Goal: Task Accomplishment & Management: Manage account settings

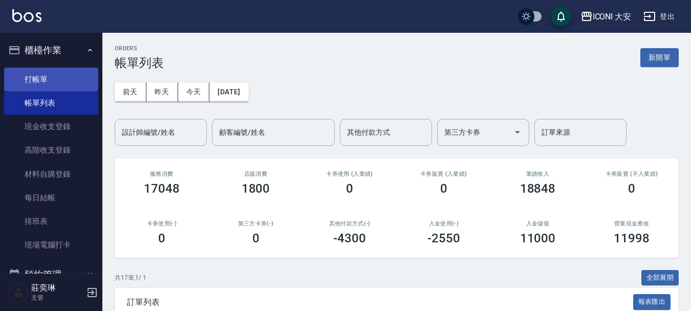
click at [40, 73] on link "打帳單" at bounding box center [51, 80] width 94 height 24
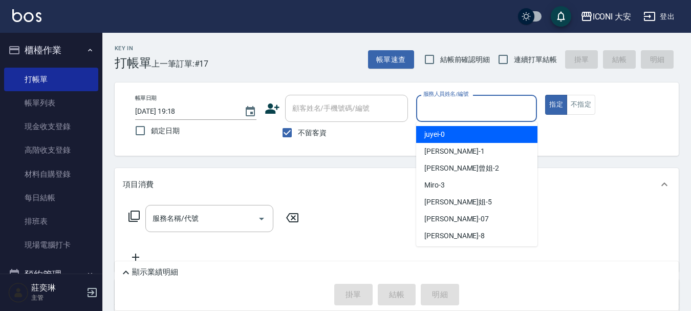
click at [480, 115] on input "服務人員姓名/編號" at bounding box center [477, 108] width 112 height 18
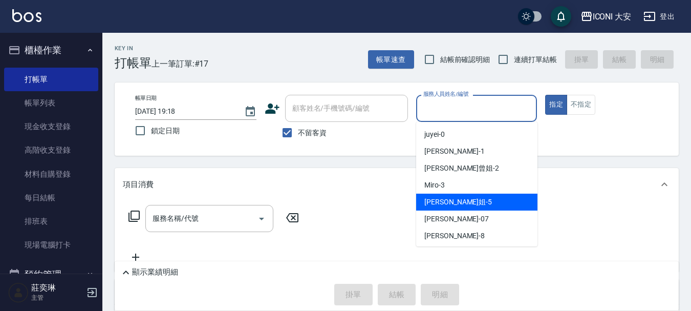
scroll to position [19, 0]
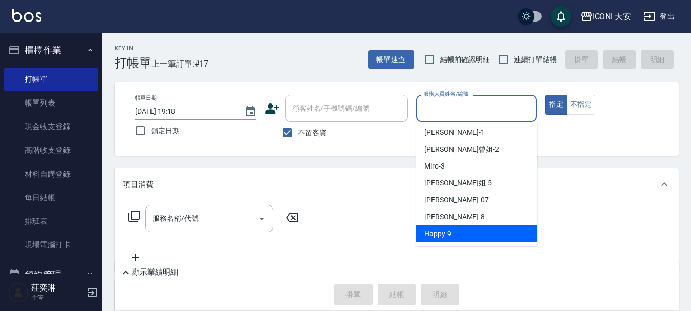
click at [467, 233] on div "Happy -9" at bounding box center [476, 233] width 121 height 17
type input "Happy-9"
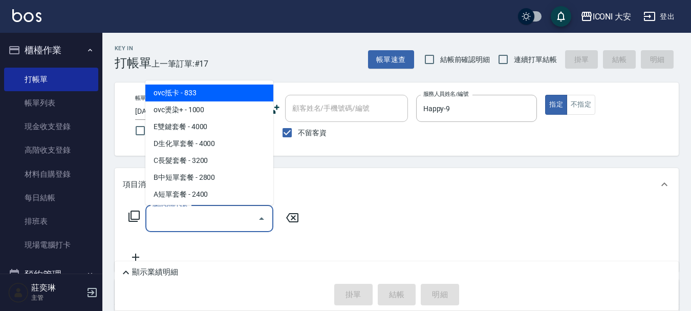
click at [184, 215] on input "服務名稱/代號" at bounding box center [201, 218] width 103 height 18
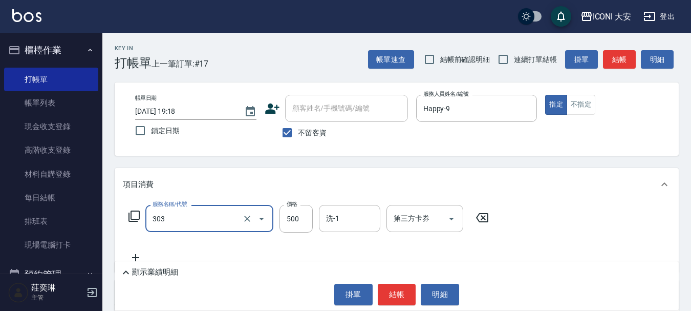
type input "洗+剪優惠(303)"
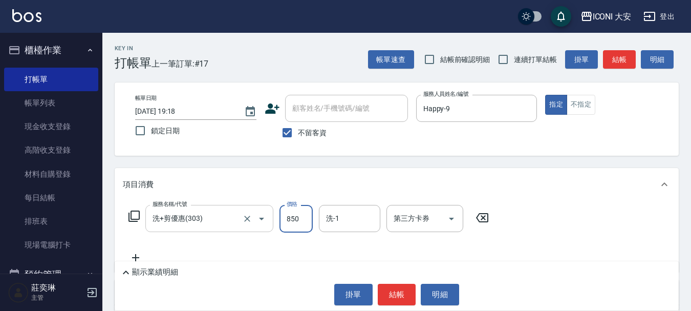
type input "850"
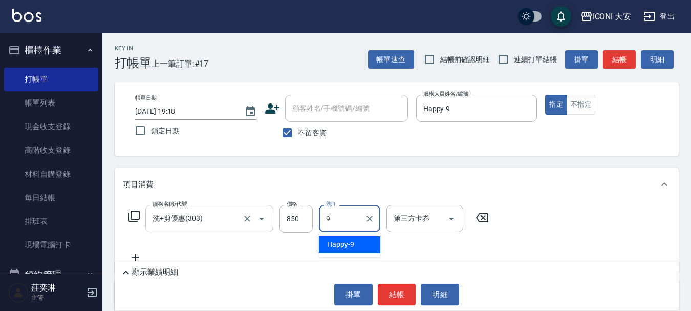
type input "Happy-9"
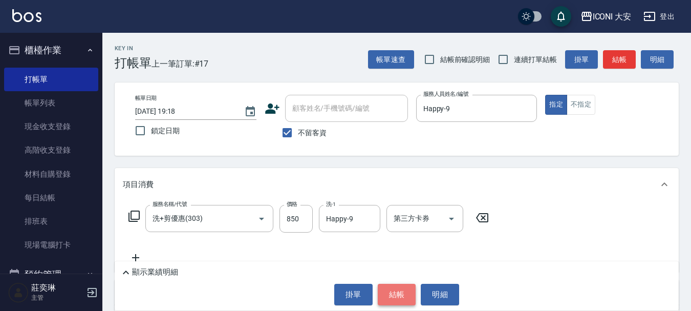
click at [384, 293] on button "結帳" at bounding box center [397, 295] width 38 height 22
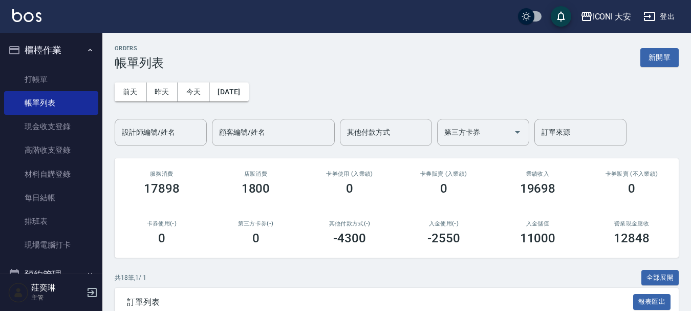
click at [657, 68] on div "ORDERS 帳單列表 新開單" at bounding box center [397, 57] width 564 height 25
click at [651, 63] on button "新開單" at bounding box center [659, 57] width 38 height 19
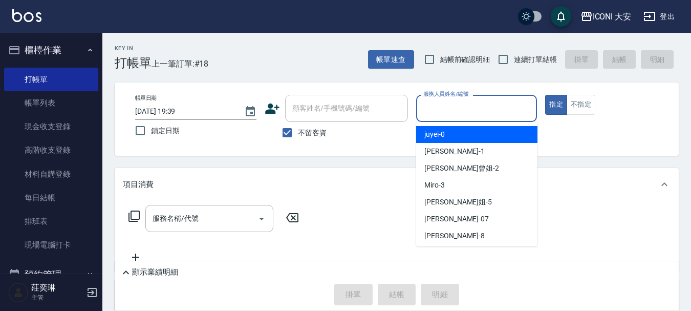
drag, startPoint x: 485, startPoint y: 101, endPoint x: 480, endPoint y: 134, distance: 33.2
click at [484, 101] on input "服務人員姓名/編號" at bounding box center [477, 108] width 112 height 18
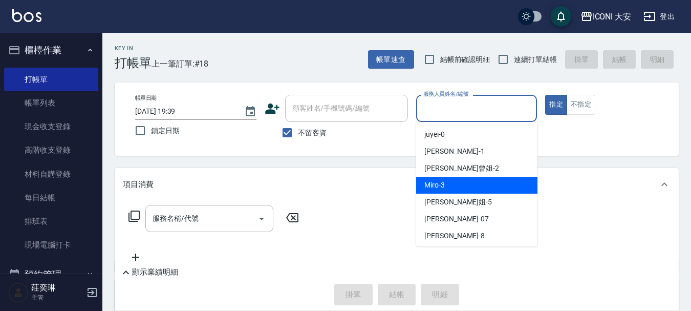
click at [476, 182] on div "Miro -3" at bounding box center [476, 185] width 121 height 17
type input "Miro-3"
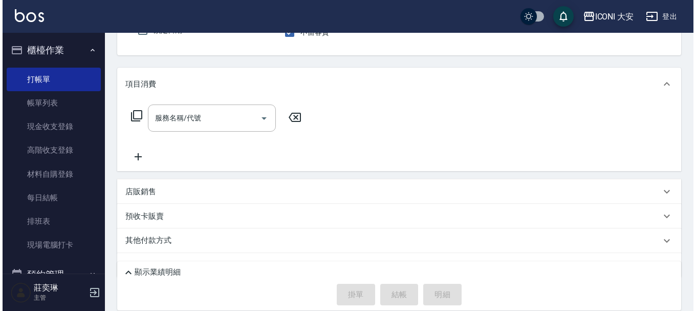
scroll to position [102, 0]
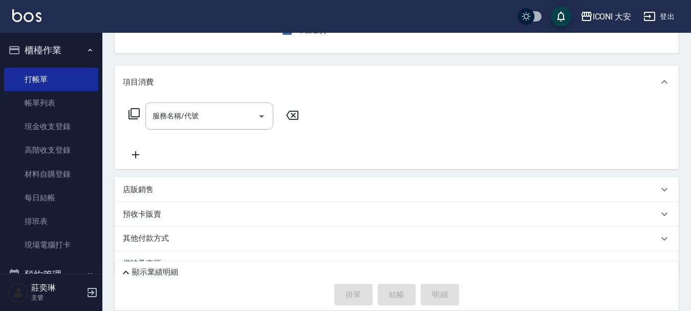
click at [136, 118] on icon at bounding box center [134, 114] width 12 height 12
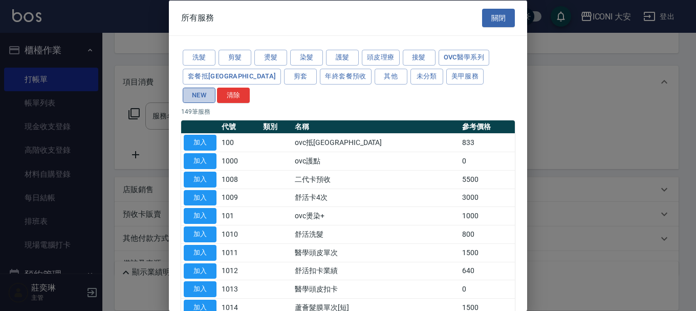
click at [216, 87] on button "NEW" at bounding box center [199, 95] width 33 height 16
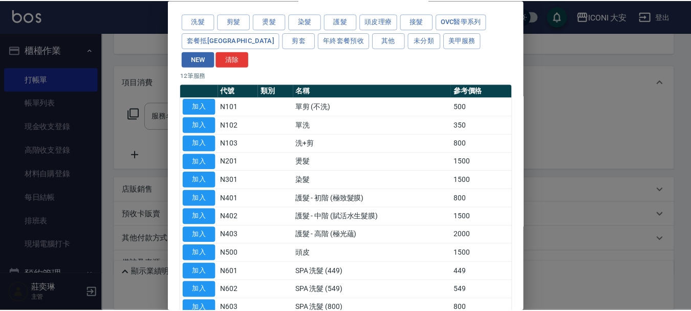
scroll to position [80, 0]
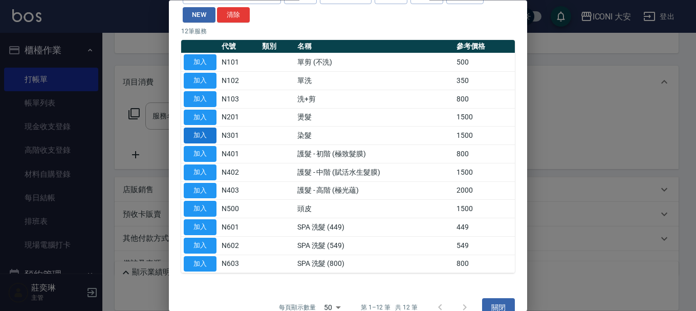
click at [198, 128] on button "加入" at bounding box center [200, 136] width 33 height 16
type input "染髮(N301)"
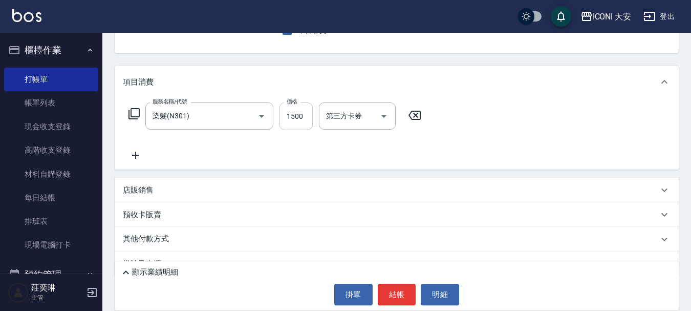
click at [305, 121] on input "1500" at bounding box center [296, 116] width 33 height 28
type input "1800"
click at [400, 297] on button "結帳" at bounding box center [397, 295] width 38 height 22
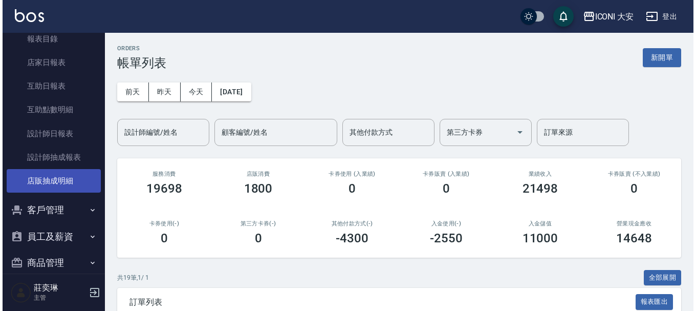
scroll to position [307, 0]
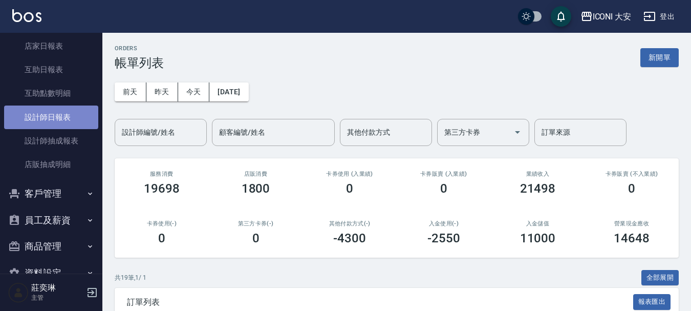
click at [51, 114] on link "設計師日報表" at bounding box center [51, 117] width 94 height 24
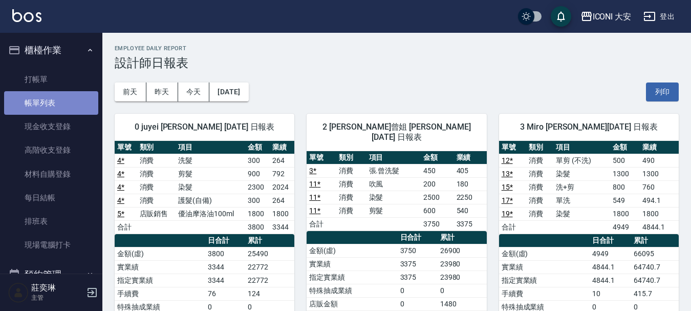
click at [63, 110] on link "帳單列表" at bounding box center [51, 103] width 94 height 24
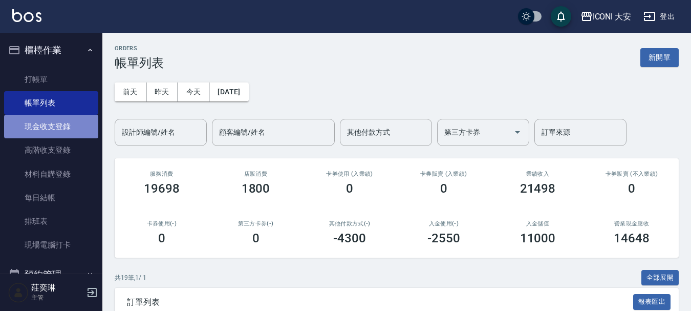
click at [60, 128] on link "現金收支登錄" at bounding box center [51, 127] width 94 height 24
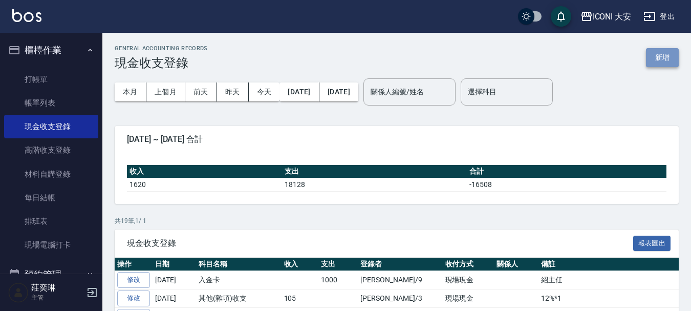
click at [666, 55] on button "新增" at bounding box center [662, 57] width 33 height 19
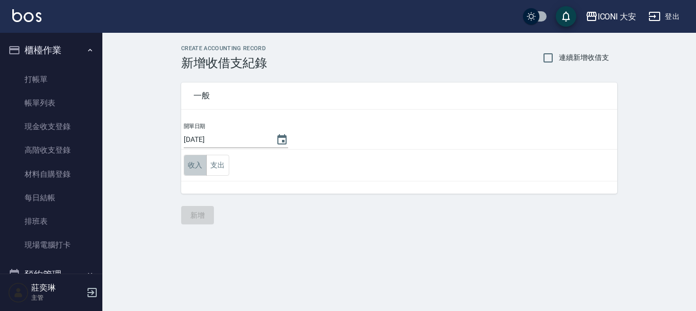
click at [190, 166] on button "收入" at bounding box center [195, 165] width 23 height 21
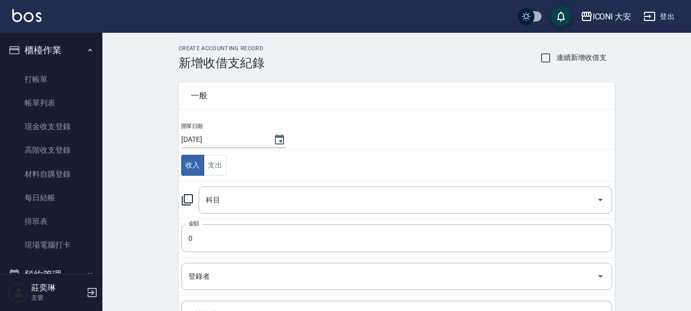
click at [188, 203] on icon at bounding box center [187, 199] width 11 height 11
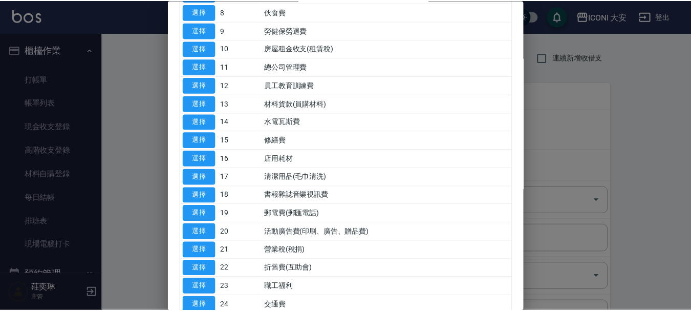
scroll to position [205, 0]
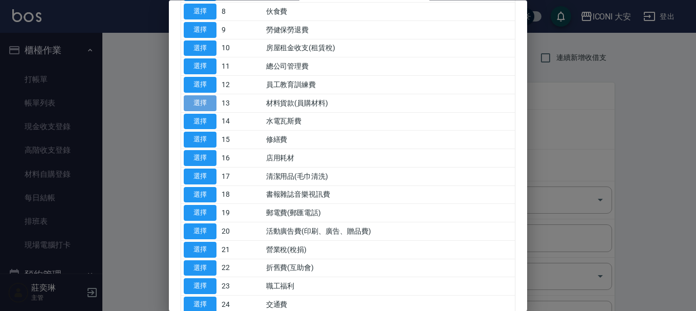
click at [205, 106] on button "選擇" at bounding box center [200, 103] width 33 height 16
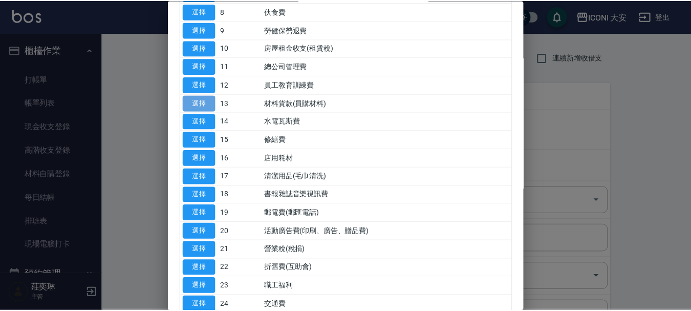
type input "13 材料貨款(員購材料)"
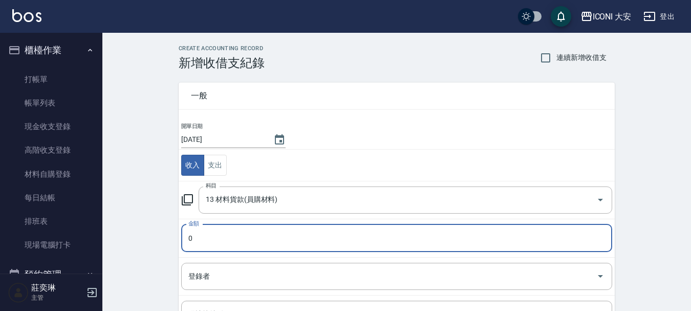
click at [241, 241] on input "0" at bounding box center [396, 238] width 431 height 28
type input "180"
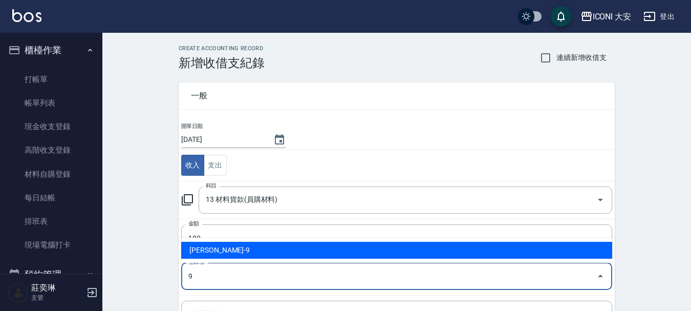
type input "[PERSON_NAME]-9"
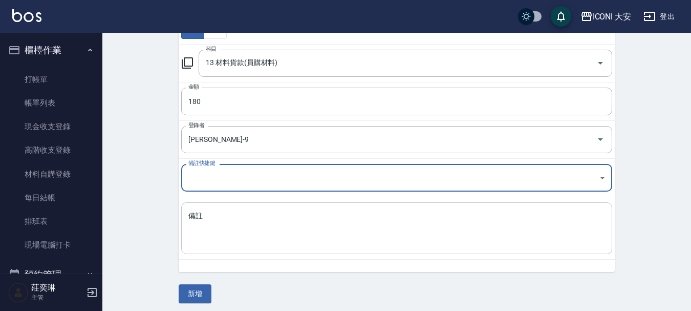
scroll to position [141, 0]
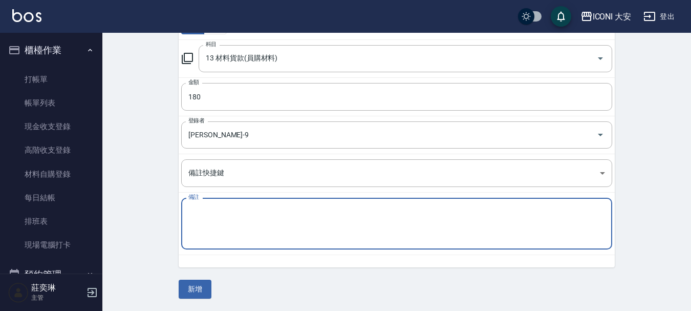
click at [241, 226] on textarea "備註" at bounding box center [396, 223] width 417 height 35
type textarea "4-0*2"
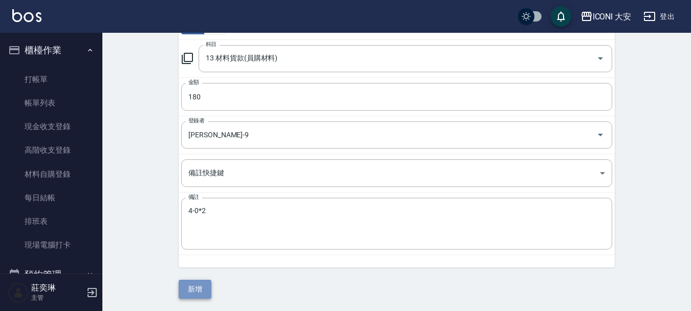
click at [195, 287] on button "新增" at bounding box center [195, 289] width 33 height 19
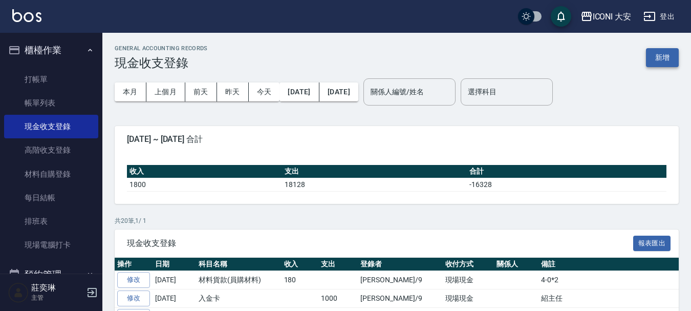
click at [653, 56] on button "新增" at bounding box center [662, 57] width 33 height 19
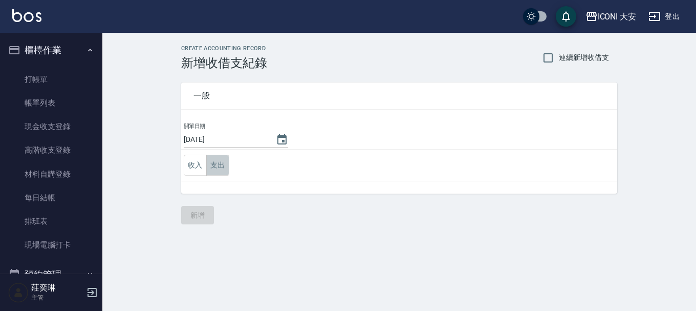
click at [224, 168] on button "支出" at bounding box center [217, 165] width 23 height 21
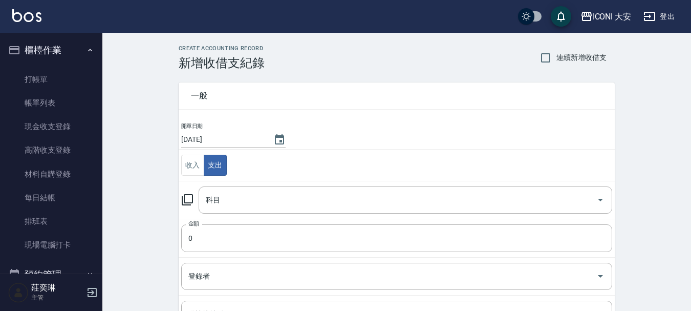
click at [189, 202] on icon at bounding box center [187, 200] width 12 height 12
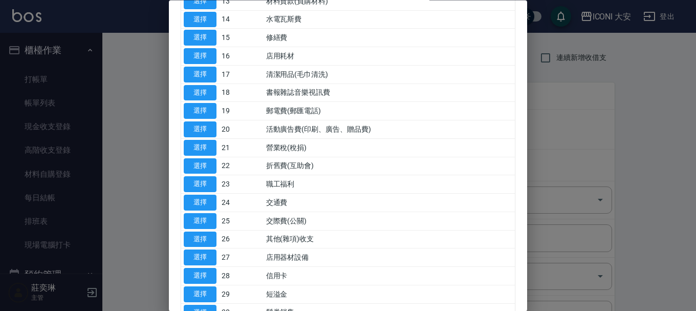
scroll to position [307, 0]
click at [191, 233] on button "選擇" at bounding box center [200, 239] width 33 height 16
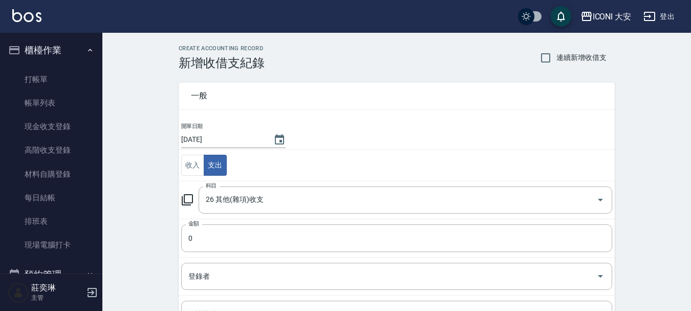
click at [190, 202] on icon at bounding box center [187, 200] width 12 height 12
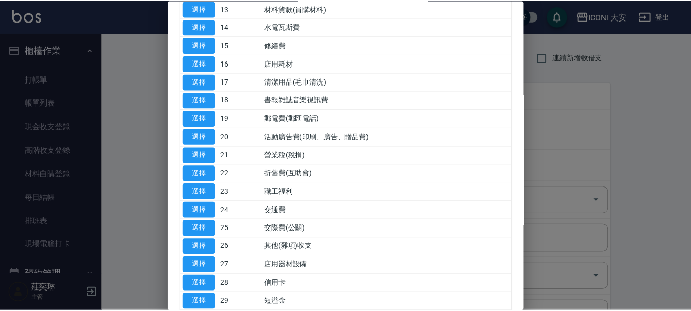
scroll to position [358, 0]
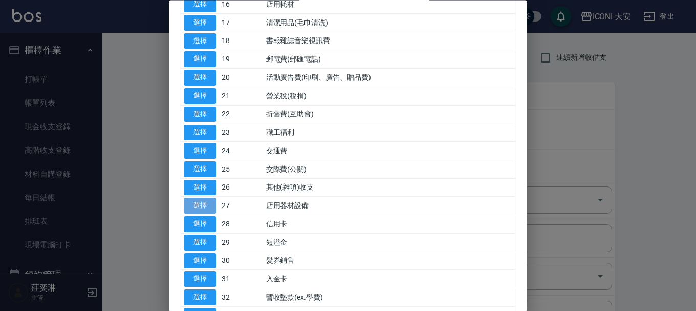
click at [206, 208] on button "選擇" at bounding box center [200, 206] width 33 height 16
type input "27 店用器材設備"
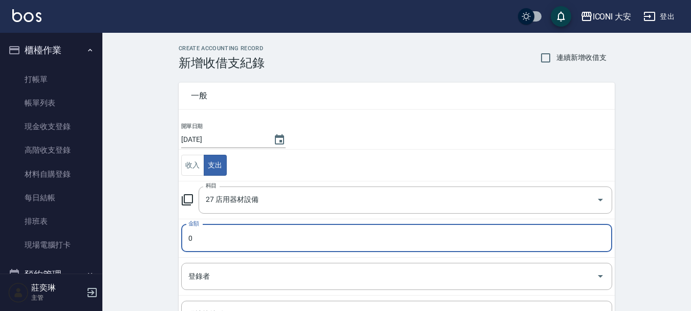
click at [205, 232] on input "0" at bounding box center [396, 238] width 431 height 28
type input "450"
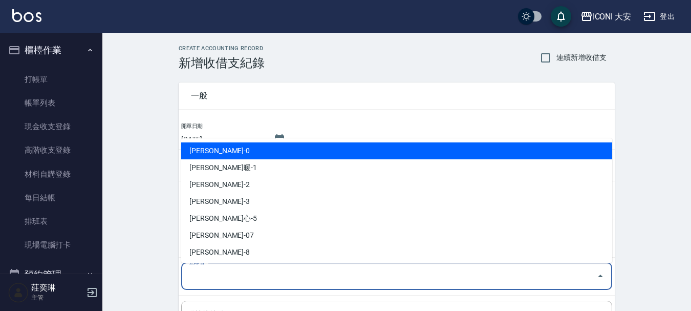
click at [239, 277] on input "登錄者" at bounding box center [389, 276] width 407 height 18
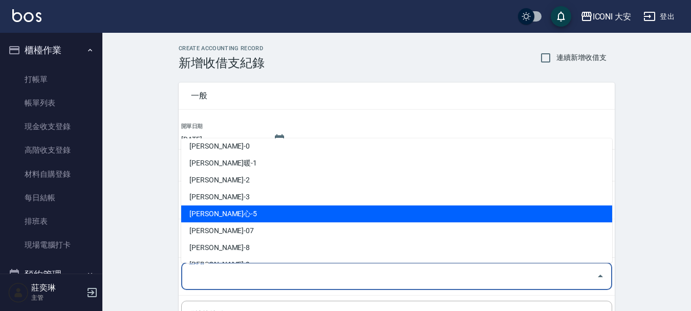
scroll to position [19, 0]
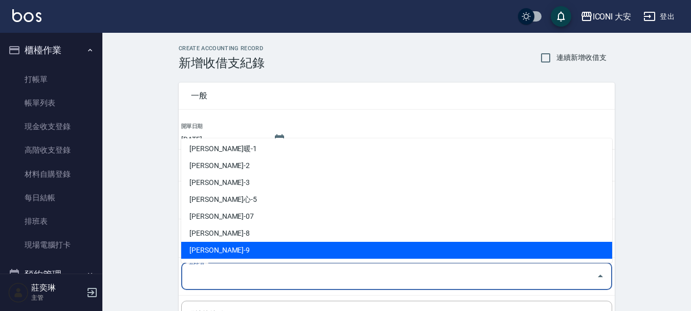
click at [191, 249] on li "[PERSON_NAME]-9" at bounding box center [396, 250] width 431 height 17
type input "[PERSON_NAME]-9"
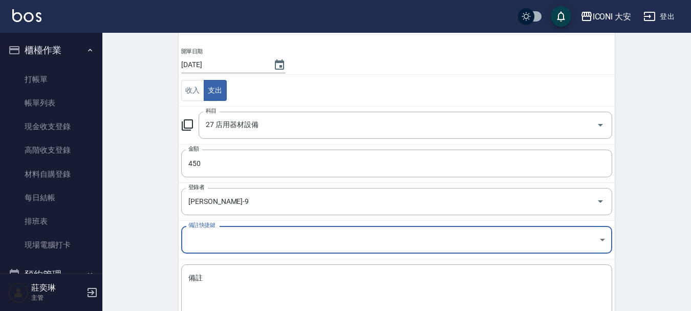
scroll to position [141, 0]
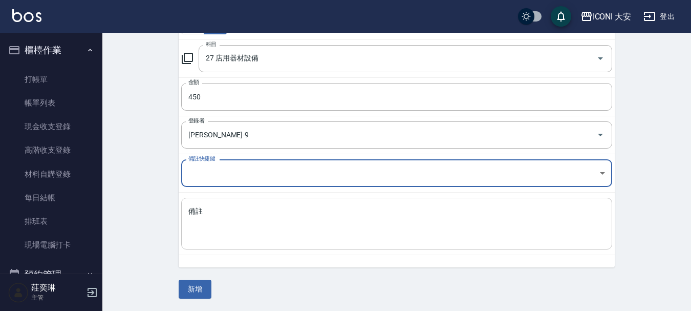
click at [218, 227] on textarea "備註" at bounding box center [396, 223] width 417 height 35
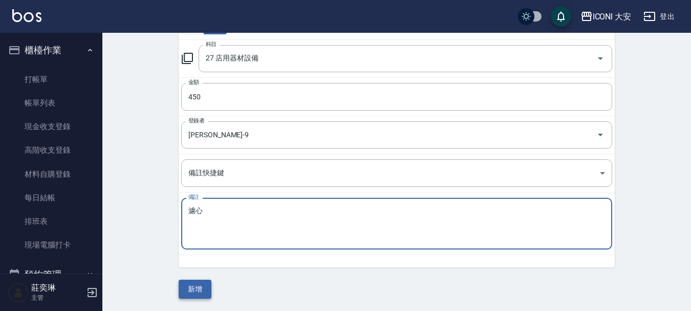
type textarea "濾心"
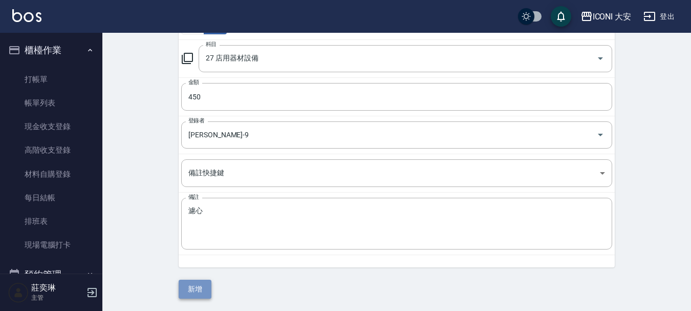
click at [202, 292] on button "新增" at bounding box center [195, 289] width 33 height 19
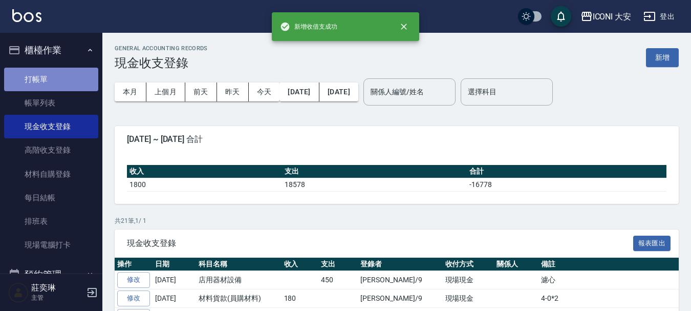
click at [55, 71] on link "打帳單" at bounding box center [51, 80] width 94 height 24
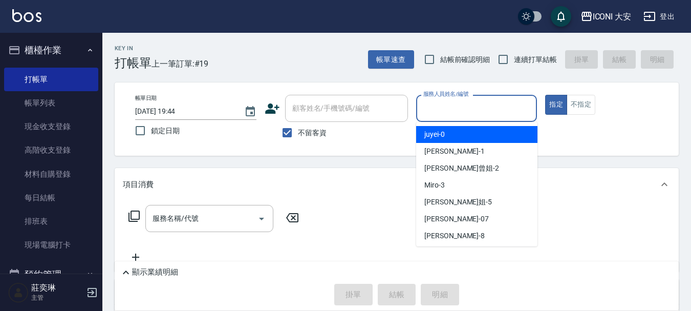
click at [497, 116] on input "服務人員姓名/編號" at bounding box center [477, 108] width 112 height 18
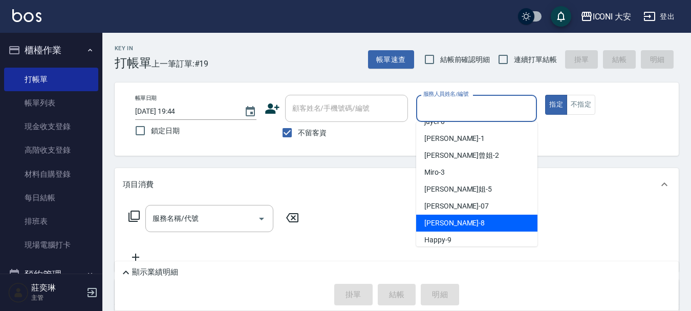
scroll to position [19, 0]
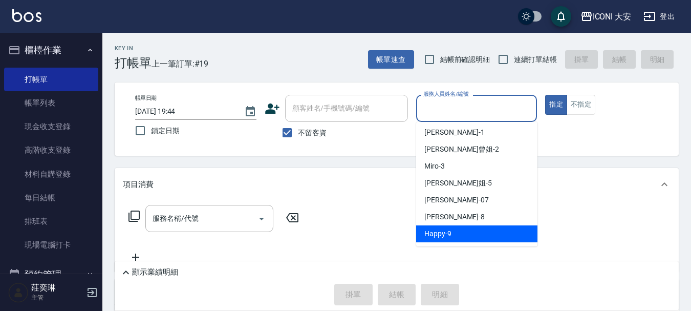
click at [467, 238] on div "Happy -9" at bounding box center [476, 233] width 121 height 17
type input "Happy-9"
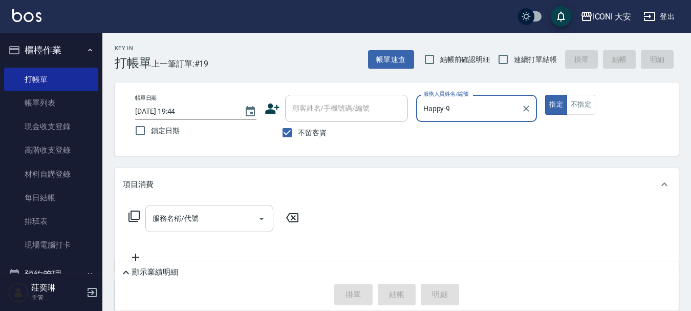
click at [165, 216] on input "服務名稱/代號" at bounding box center [201, 218] width 103 height 18
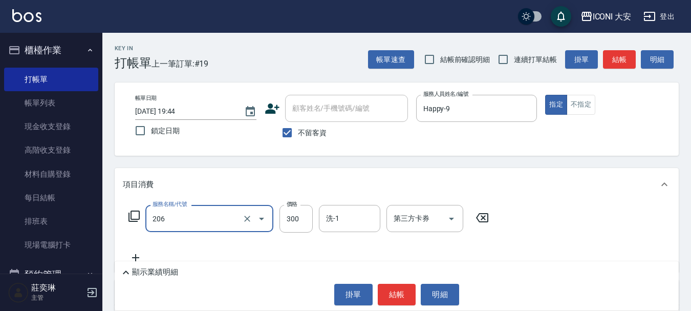
type input "洗髮(206)"
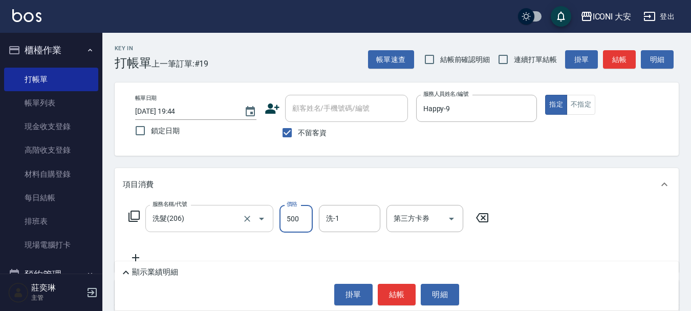
type input "500"
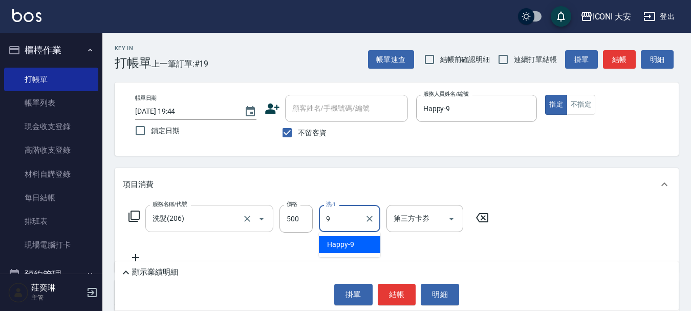
type input "Happy-9"
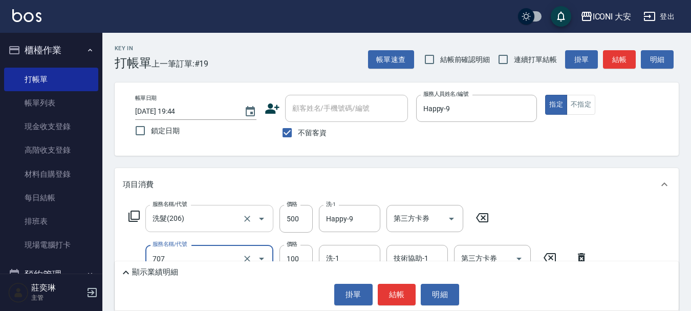
type input "瞬間護髮(707)"
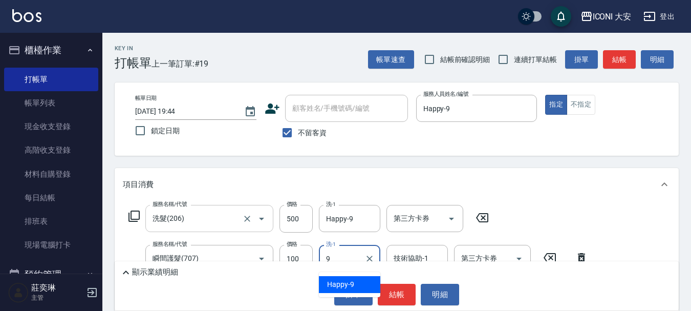
type input "Happy-9"
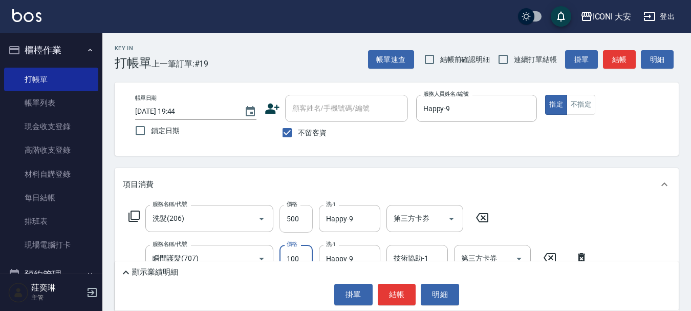
click at [299, 222] on input "500" at bounding box center [296, 219] width 33 height 28
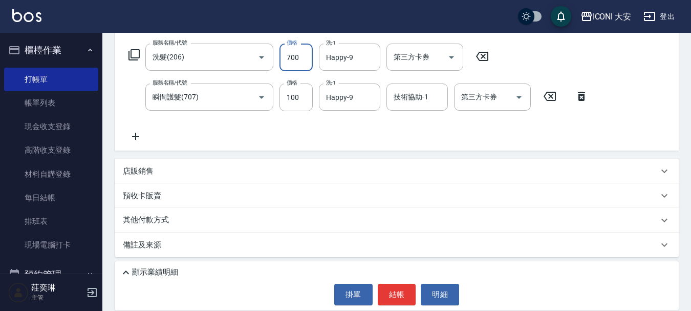
scroll to position [164, 0]
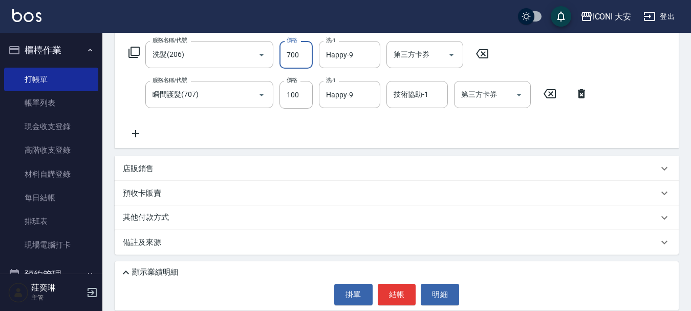
type input "700"
click at [418, 302] on div "掛單 結帳 明細" at bounding box center [397, 295] width 554 height 22
click at [400, 293] on button "結帳" at bounding box center [397, 295] width 38 height 22
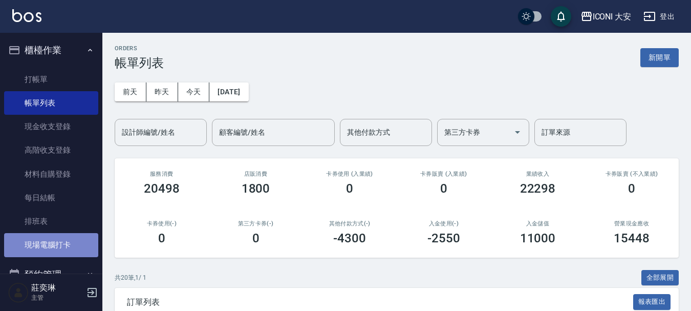
click at [61, 234] on link "現場電腦打卡" at bounding box center [51, 245] width 94 height 24
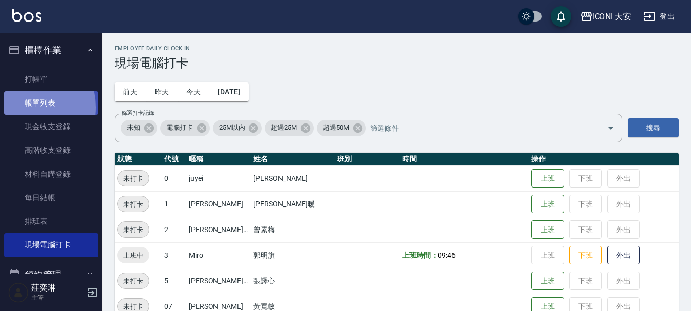
click at [20, 108] on link "帳單列表" at bounding box center [51, 103] width 94 height 24
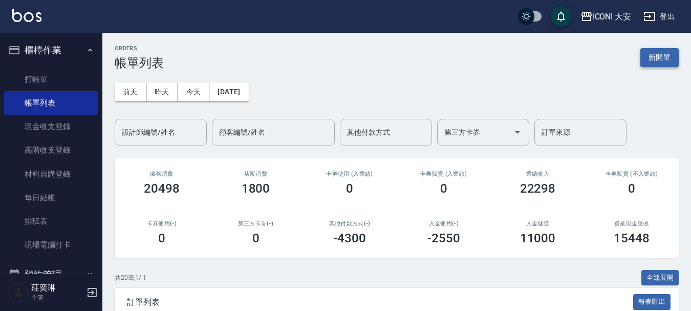
click at [646, 52] on button "新開單" at bounding box center [659, 57] width 38 height 19
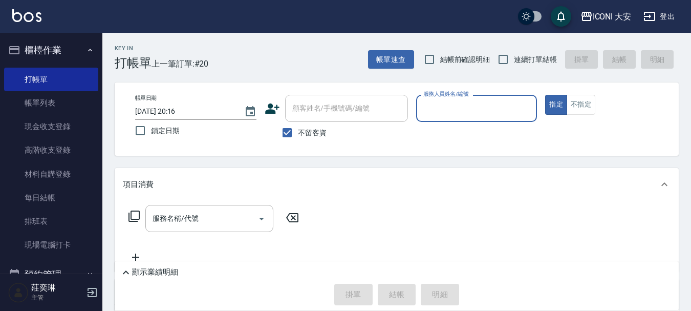
click at [456, 107] on input "服務人員姓名/編號" at bounding box center [477, 108] width 112 height 18
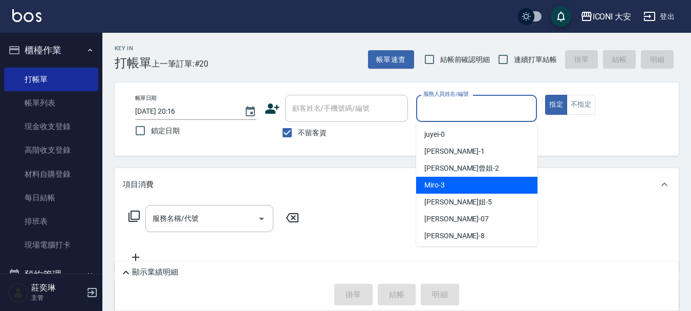
click at [475, 184] on div "Miro -3" at bounding box center [476, 185] width 121 height 17
type input "Miro-3"
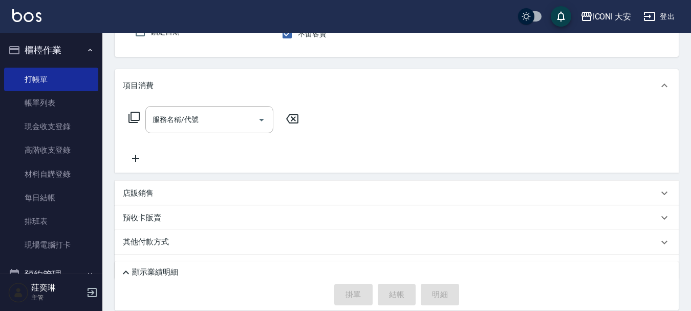
scroll to position [102, 0]
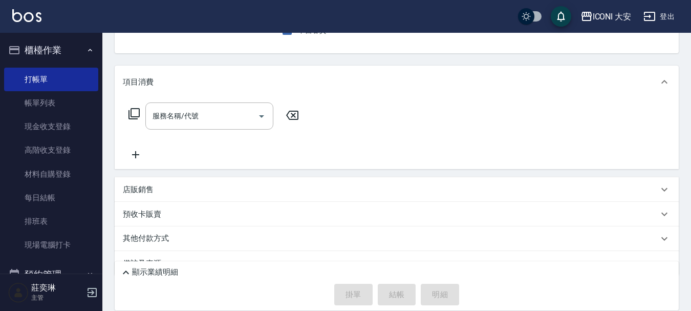
click at [134, 117] on icon at bounding box center [134, 113] width 11 height 11
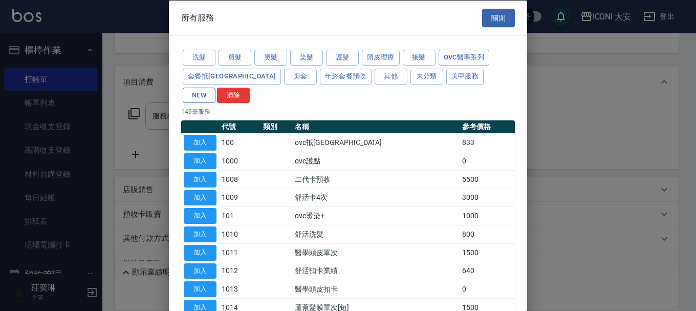
click at [216, 87] on button "NEW" at bounding box center [199, 95] width 33 height 16
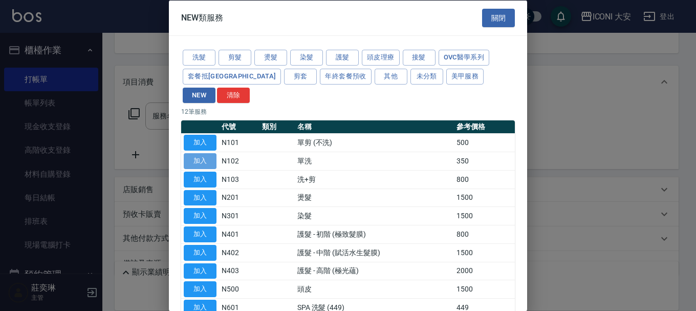
click at [210, 153] on button "加入" at bounding box center [200, 161] width 33 height 16
type input "單洗(N102)"
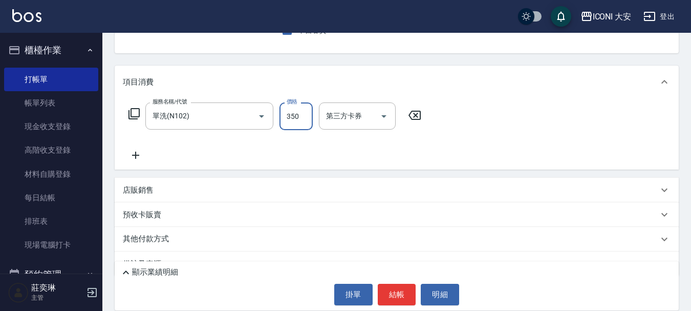
drag, startPoint x: 294, startPoint y: 118, endPoint x: 289, endPoint y: 111, distance: 8.5
click at [294, 118] on input "350" at bounding box center [296, 116] width 33 height 28
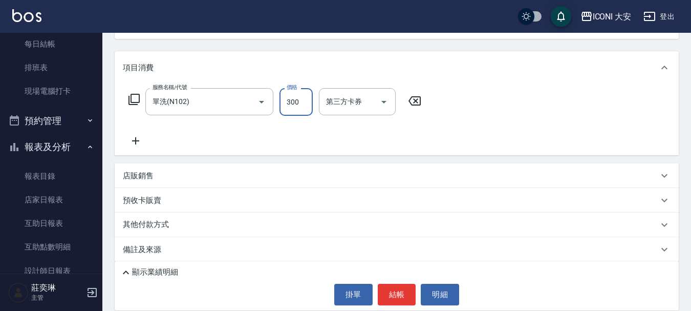
scroll to position [124, 0]
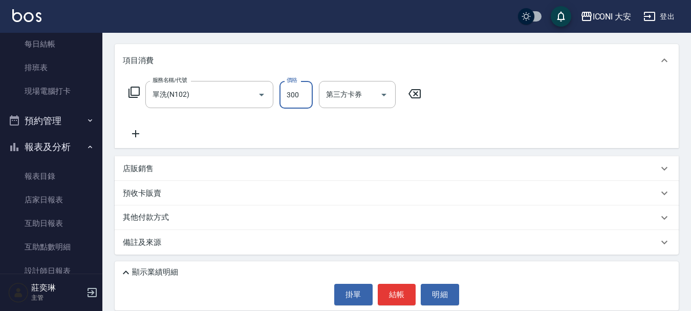
type input "300"
click at [151, 224] on div "其他付款方式" at bounding box center [397, 217] width 564 height 25
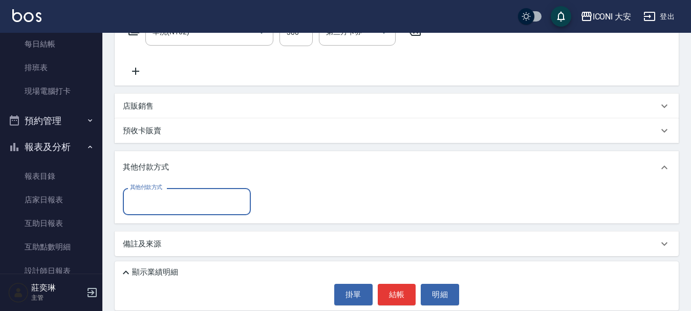
scroll to position [188, 0]
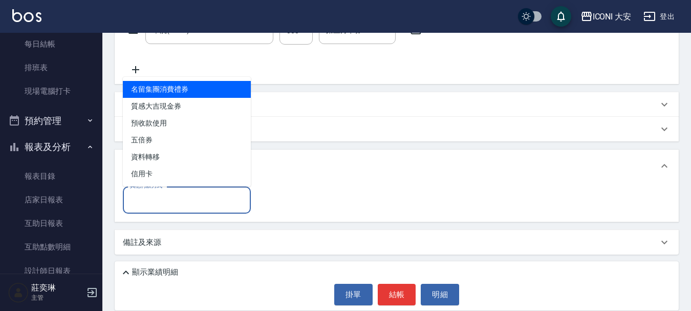
click at [163, 197] on input "其他付款方式" at bounding box center [186, 200] width 119 height 18
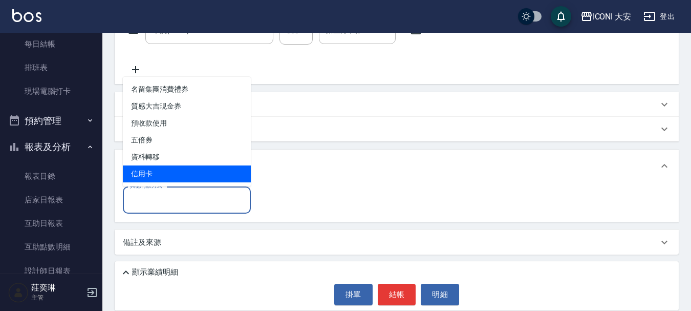
click at [178, 175] on span "信用卡" at bounding box center [187, 173] width 128 height 17
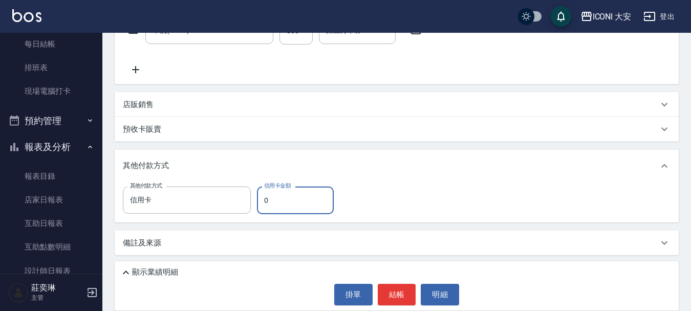
type input "信用卡"
type input "300"
click at [405, 286] on button "結帳" at bounding box center [397, 295] width 38 height 22
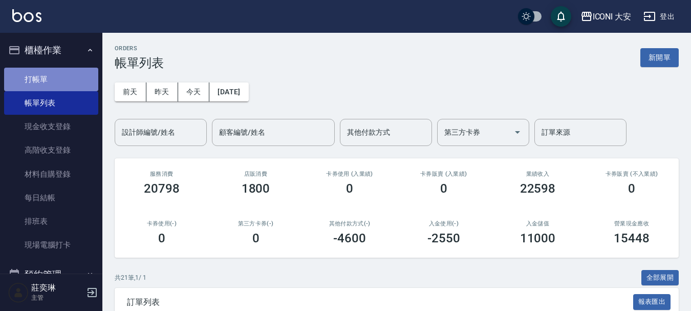
click at [53, 80] on link "打帳單" at bounding box center [51, 80] width 94 height 24
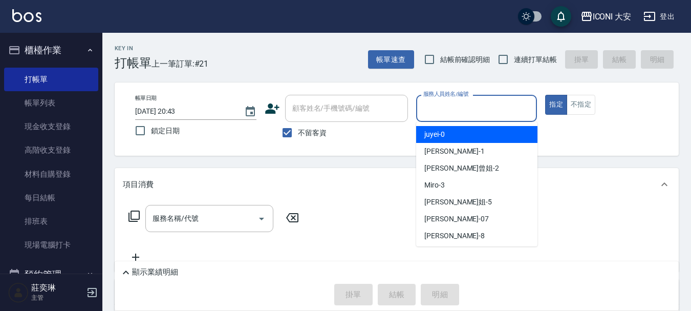
click at [450, 113] on input "服務人員姓名/編號" at bounding box center [477, 108] width 112 height 18
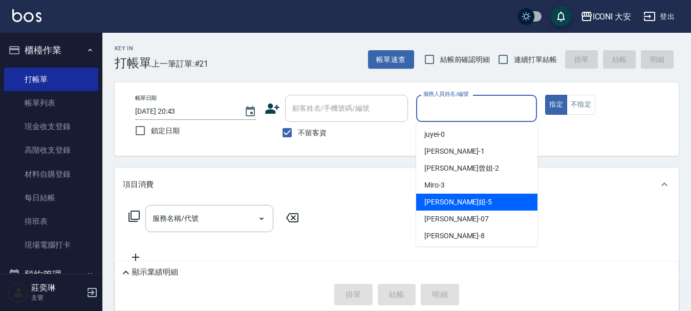
scroll to position [19, 0]
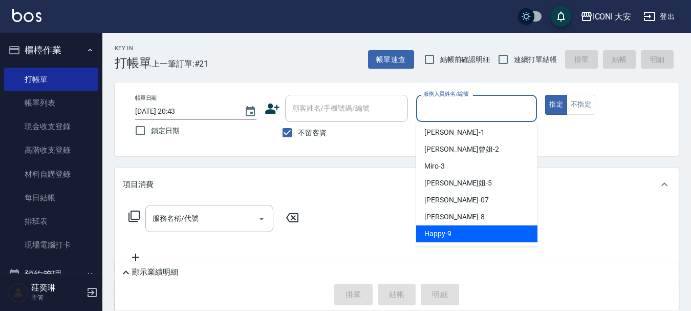
click at [459, 232] on div "Happy -9" at bounding box center [476, 233] width 121 height 17
type input "Happy-9"
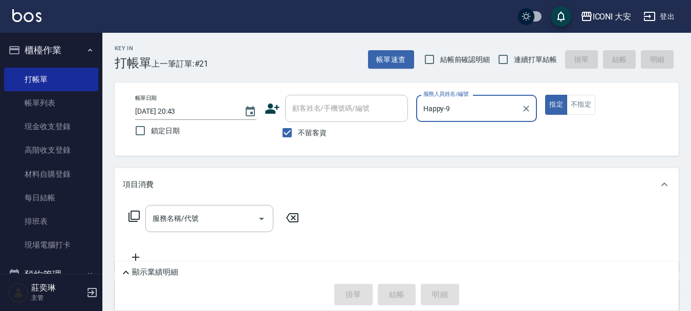
click at [131, 216] on icon at bounding box center [134, 215] width 11 height 11
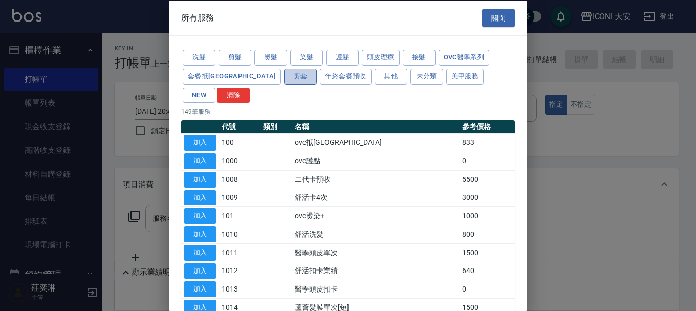
click at [284, 80] on button "剪套" at bounding box center [300, 76] width 33 height 16
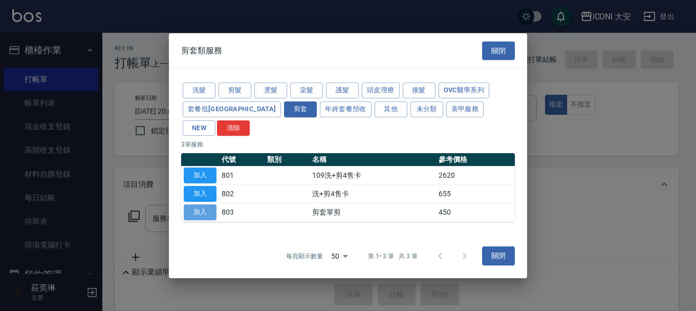
click at [190, 204] on button "加入" at bounding box center [200, 212] width 33 height 16
type input "剪套單剪(803)"
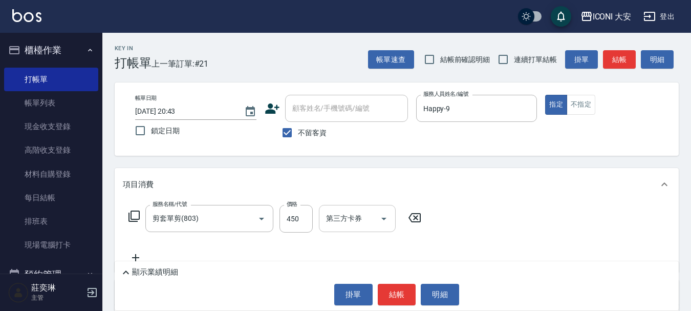
click at [387, 221] on icon "Open" at bounding box center [384, 218] width 12 height 12
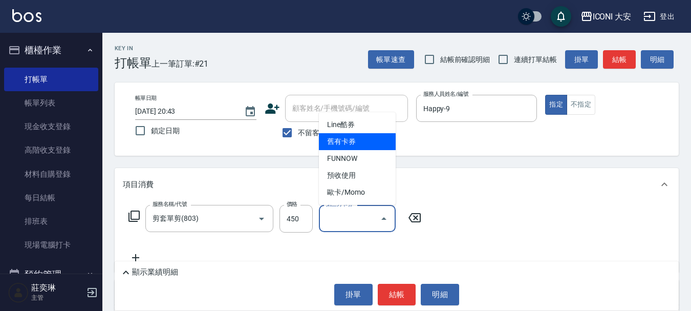
click at [368, 138] on span "舊有卡券" at bounding box center [357, 141] width 77 height 17
type input "舊有卡券"
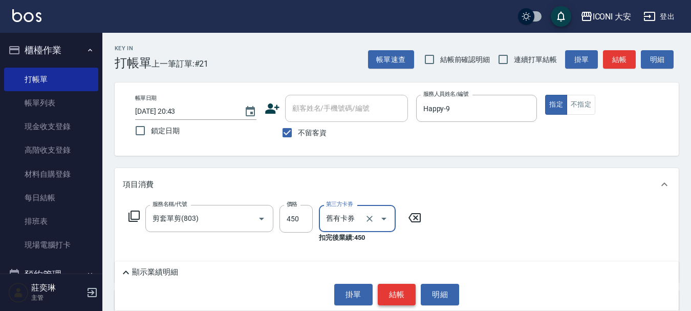
click at [401, 293] on button "結帳" at bounding box center [397, 295] width 38 height 22
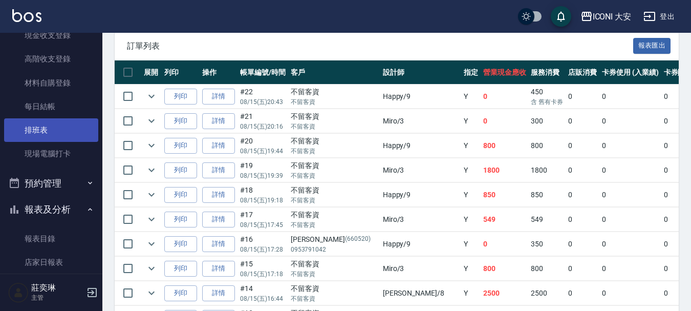
scroll to position [102, 0]
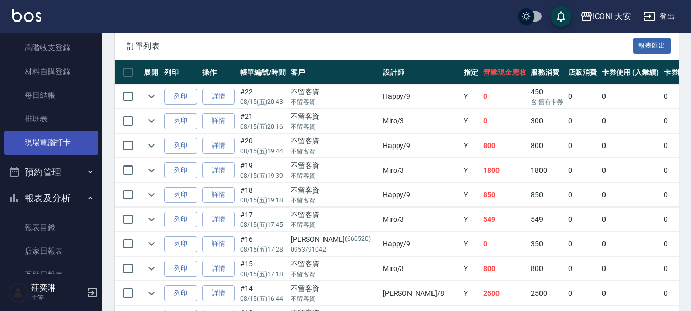
click at [42, 134] on link "現場電腦打卡" at bounding box center [51, 143] width 94 height 24
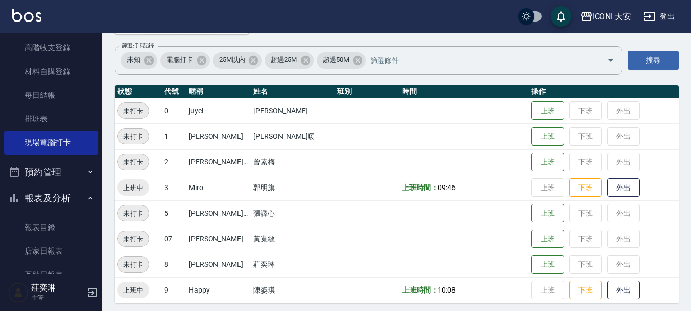
scroll to position [72, 0]
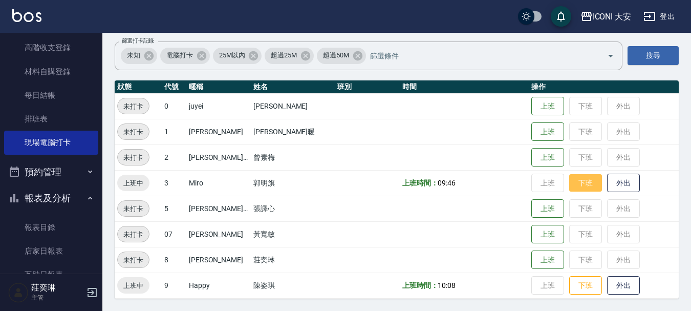
click at [573, 186] on button "下班" at bounding box center [585, 183] width 33 height 18
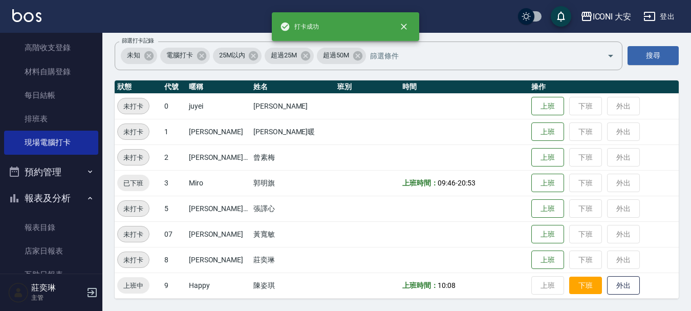
click at [579, 280] on button "下班" at bounding box center [585, 285] width 33 height 18
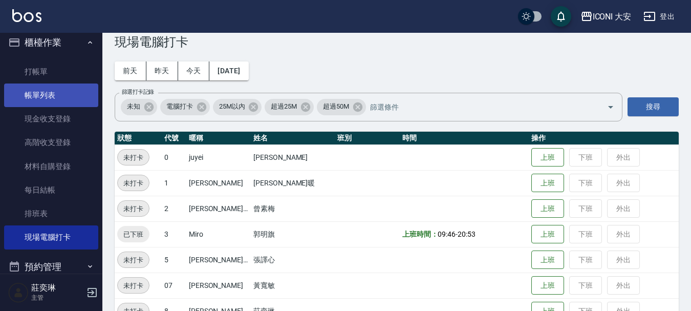
scroll to position [0, 0]
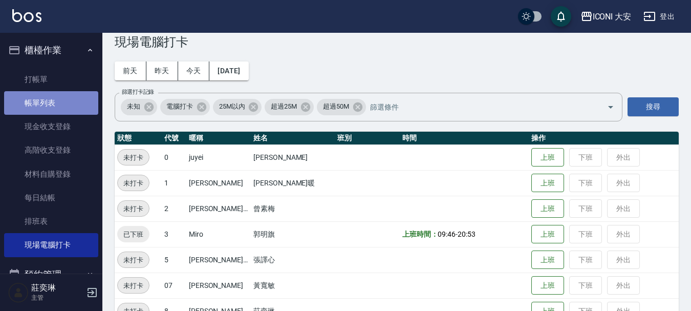
click at [58, 99] on link "帳單列表" at bounding box center [51, 103] width 94 height 24
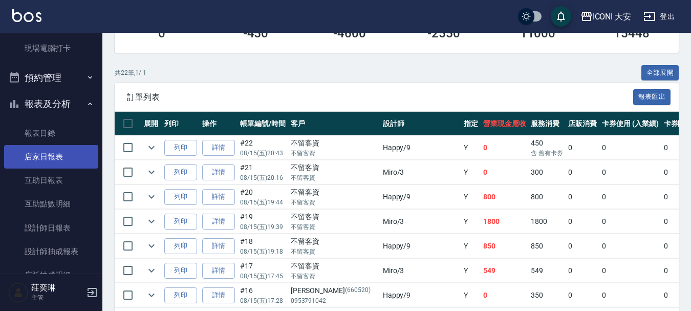
scroll to position [205, 0]
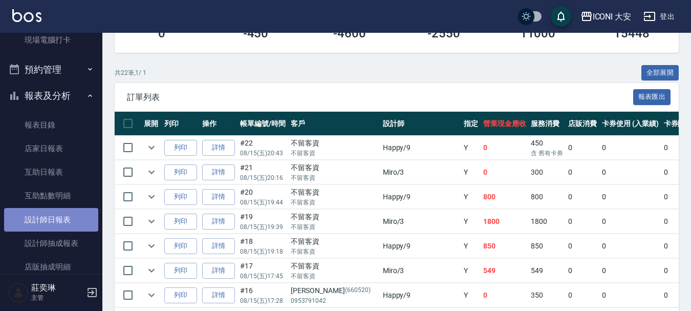
click at [64, 211] on link "設計師日報表" at bounding box center [51, 220] width 94 height 24
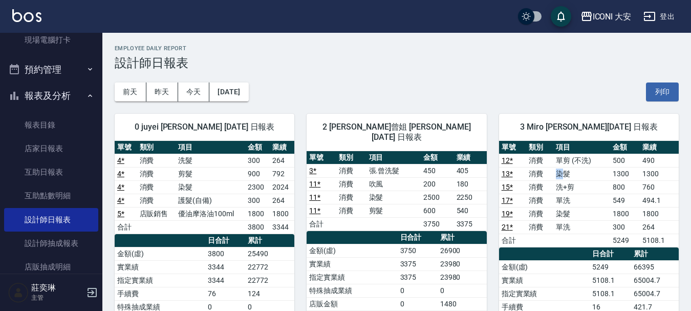
drag, startPoint x: 558, startPoint y: 177, endPoint x: 565, endPoint y: 177, distance: 7.2
click at [565, 177] on td "染髮" at bounding box center [581, 173] width 57 height 13
drag, startPoint x: 562, startPoint y: 181, endPoint x: 568, endPoint y: 181, distance: 6.1
click at [568, 181] on td "洗+剪" at bounding box center [581, 186] width 57 height 13
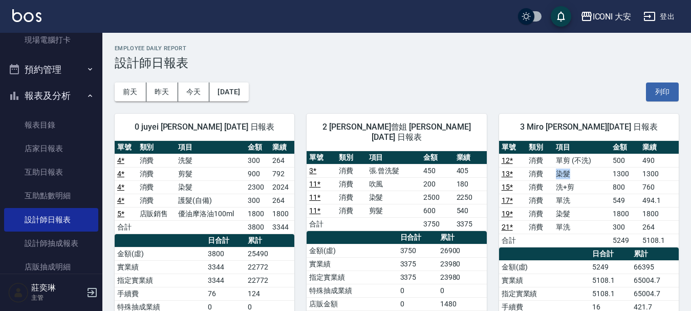
drag, startPoint x: 548, startPoint y: 175, endPoint x: 574, endPoint y: 176, distance: 26.1
click at [574, 176] on tr "13 * 消費 染髮 1300 1300" at bounding box center [589, 173] width 180 height 13
click at [574, 176] on td "染髮" at bounding box center [581, 173] width 57 height 13
drag, startPoint x: 556, startPoint y: 178, endPoint x: 577, endPoint y: 177, distance: 21.0
click at [577, 177] on td "染髮" at bounding box center [581, 173] width 57 height 13
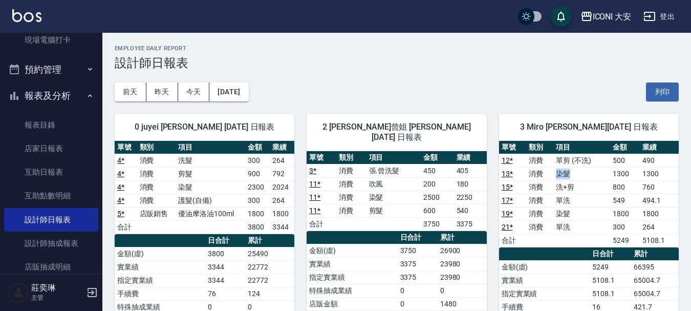
click at [577, 177] on td "染髮" at bounding box center [581, 173] width 57 height 13
drag, startPoint x: 557, startPoint y: 177, endPoint x: 574, endPoint y: 177, distance: 17.4
click at [574, 177] on td "染髮" at bounding box center [581, 173] width 57 height 13
drag, startPoint x: 559, startPoint y: 176, endPoint x: 574, endPoint y: 177, distance: 15.9
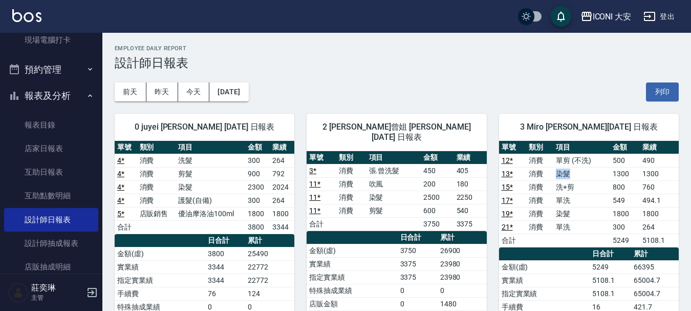
click at [574, 177] on td "染髮" at bounding box center [581, 173] width 57 height 13
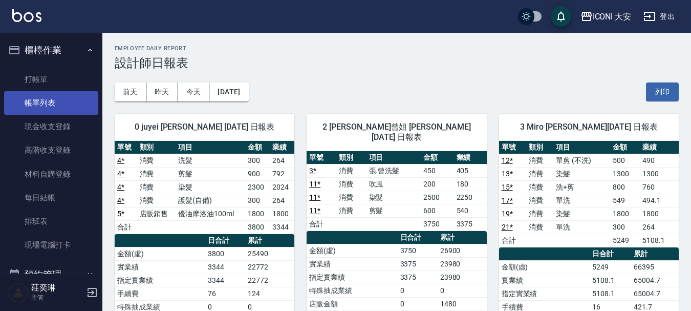
click at [45, 99] on link "帳單列表" at bounding box center [51, 103] width 94 height 24
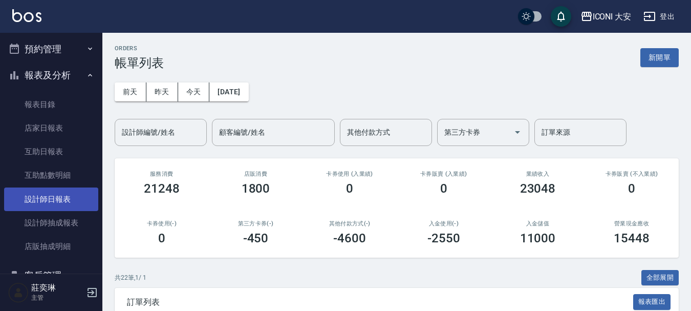
scroll to position [256, 0]
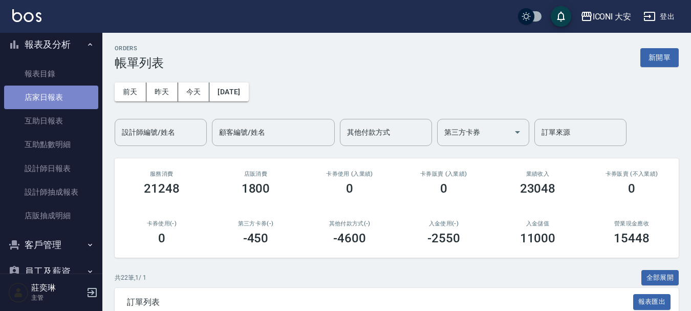
click at [66, 97] on link "店家日報表" at bounding box center [51, 98] width 94 height 24
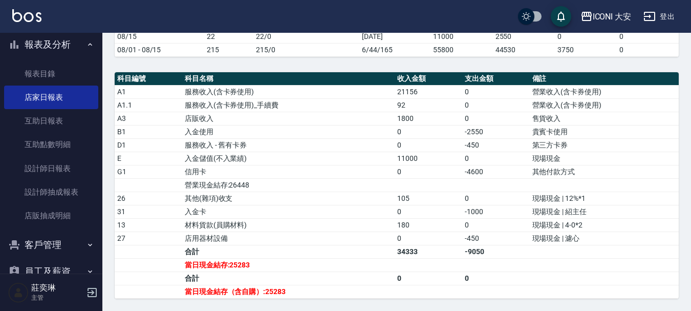
scroll to position [307, 0]
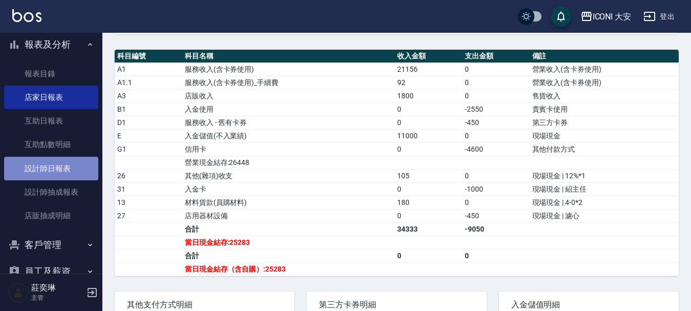
click at [64, 177] on link "設計師日報表" at bounding box center [51, 169] width 94 height 24
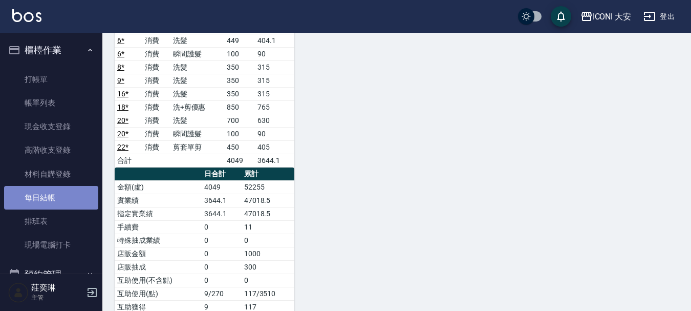
click at [52, 200] on link "每日結帳" at bounding box center [51, 198] width 94 height 24
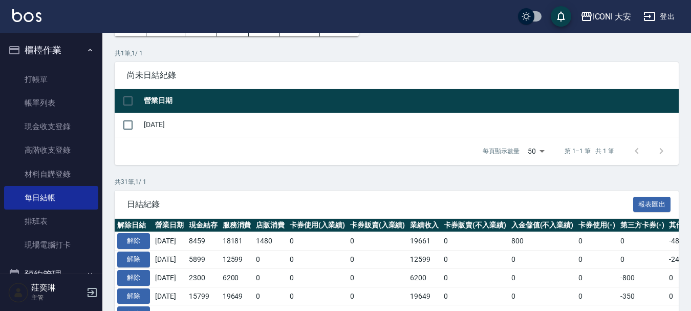
scroll to position [51, 0]
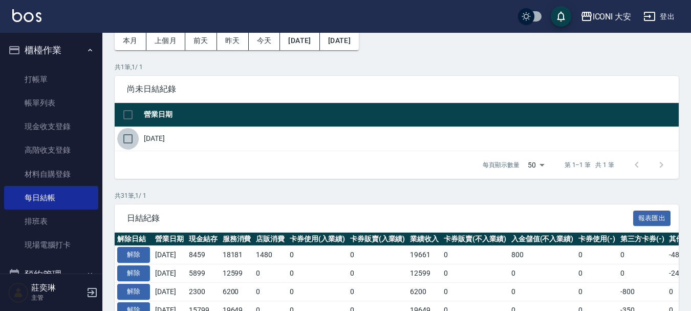
click at [129, 136] on input "checkbox" at bounding box center [128, 139] width 22 height 22
checkbox input "true"
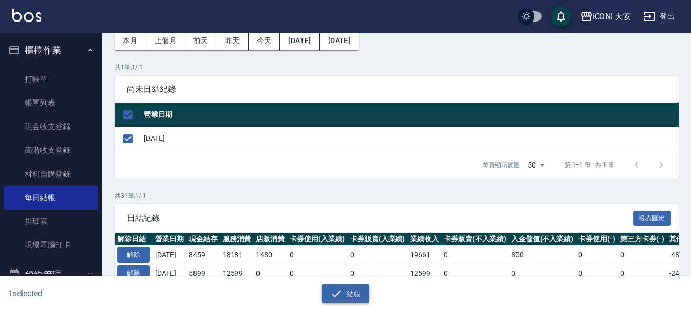
click at [335, 285] on button "結帳" at bounding box center [346, 293] width 48 height 19
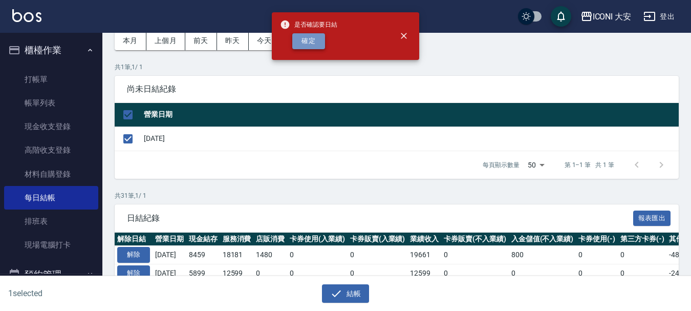
click at [312, 41] on button "確定" at bounding box center [308, 41] width 33 height 16
checkbox input "false"
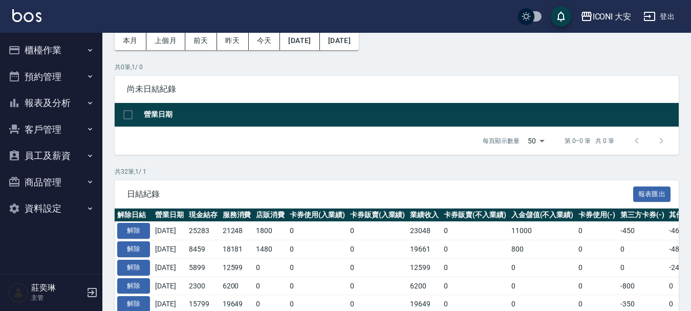
scroll to position [51, 0]
click at [50, 100] on button "報表及分析" at bounding box center [51, 103] width 94 height 27
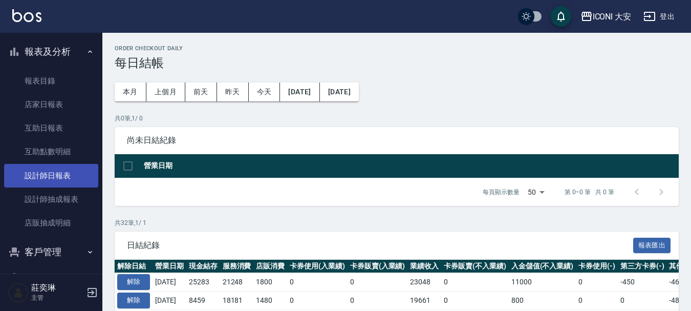
scroll to position [0, 0]
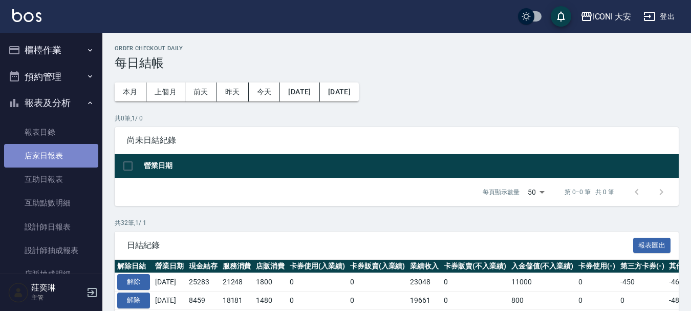
click at [75, 156] on link "店家日報表" at bounding box center [51, 156] width 94 height 24
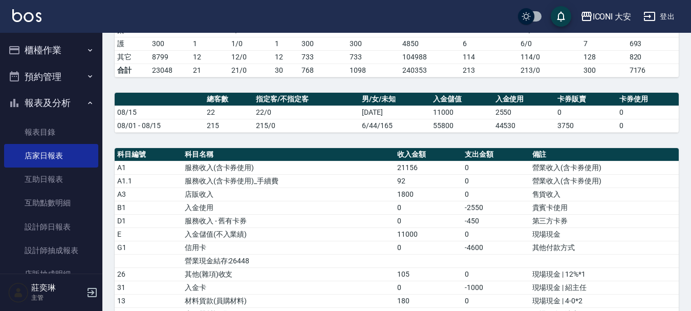
scroll to position [205, 0]
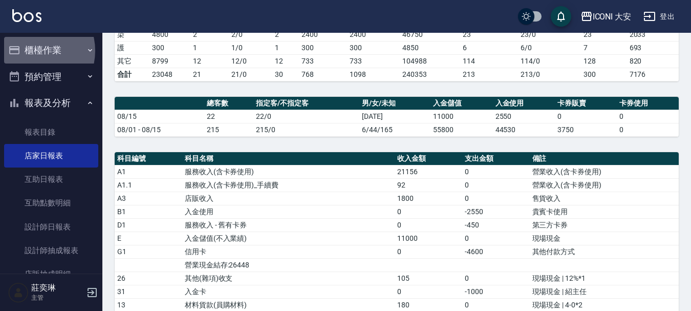
click at [32, 51] on button "櫃檯作業" at bounding box center [51, 50] width 94 height 27
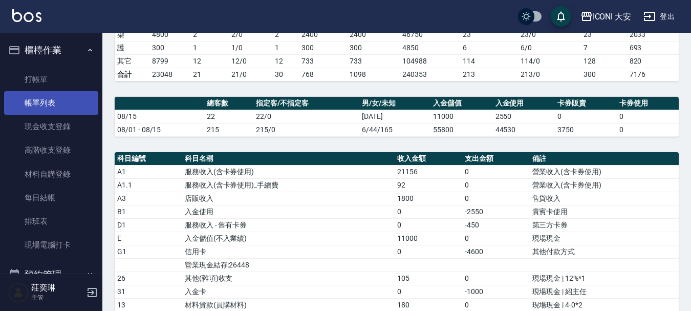
click at [41, 103] on link "帳單列表" at bounding box center [51, 103] width 94 height 24
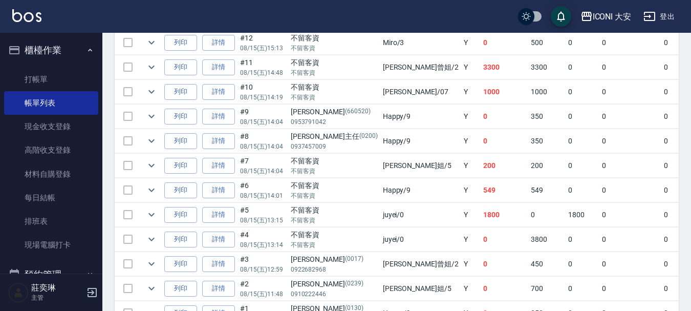
scroll to position [614, 0]
